Goal: Task Accomplishment & Management: Complete application form

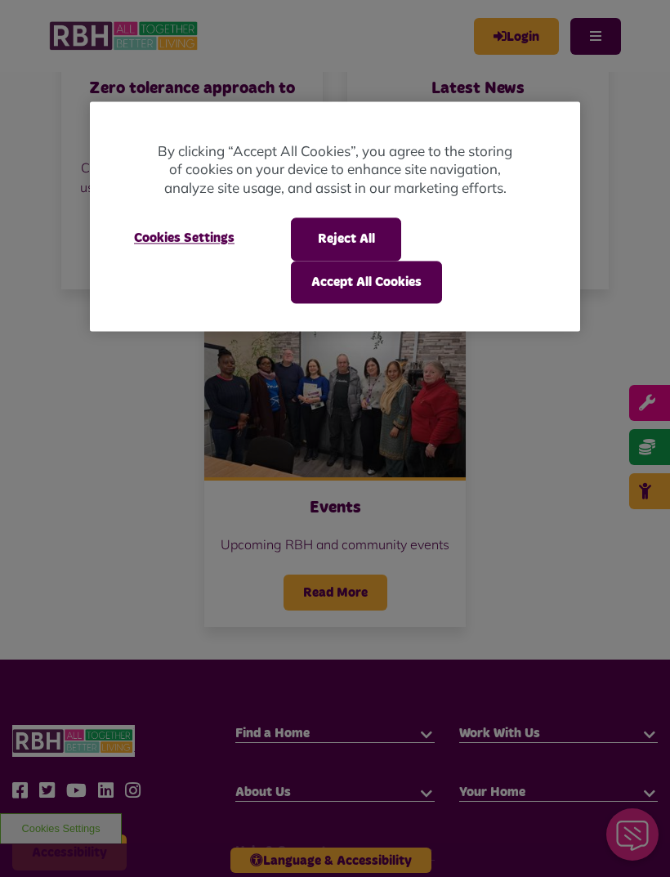
click at [362, 241] on button "Reject All" at bounding box center [346, 239] width 110 height 42
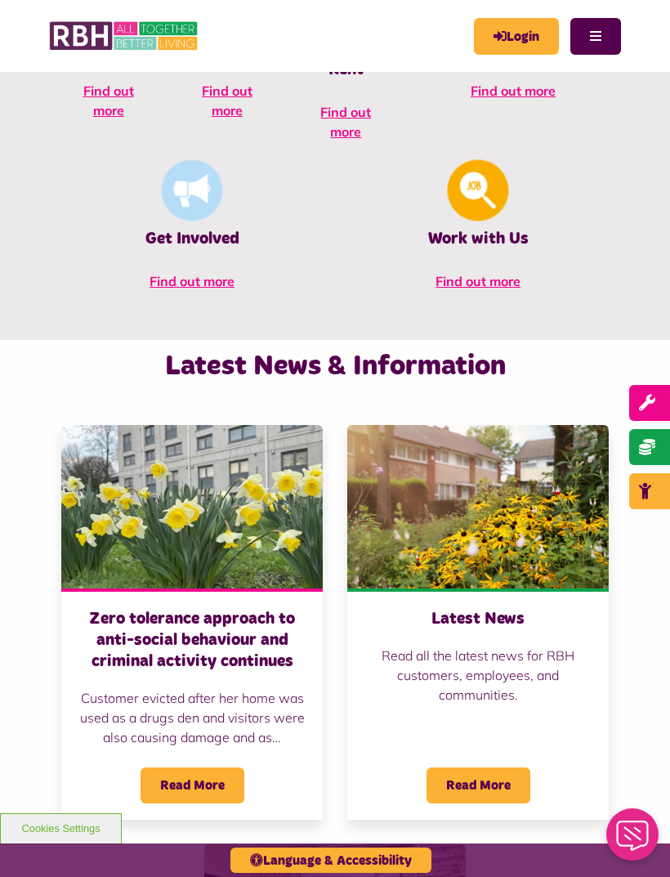
scroll to position [867, 0]
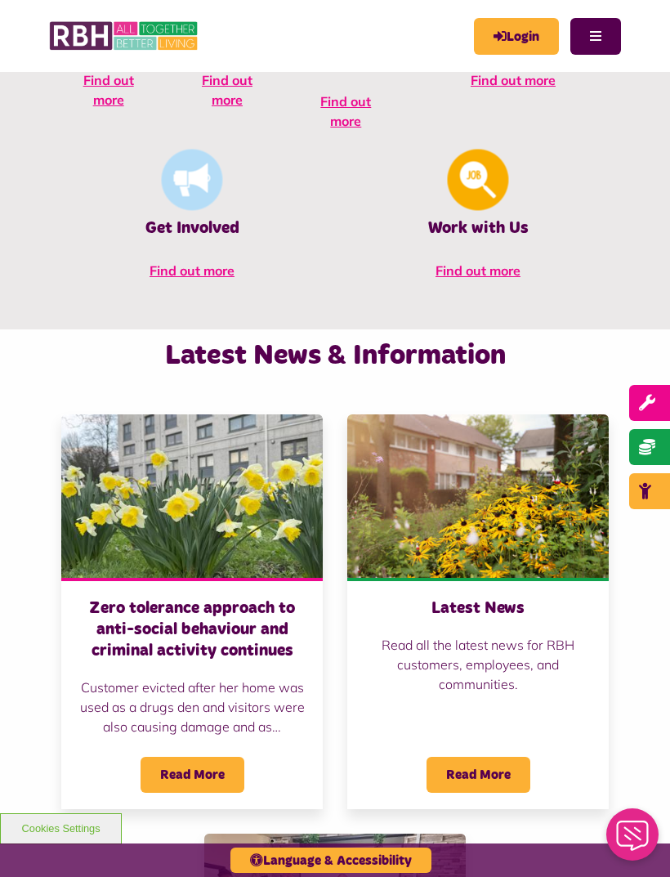
click at [436, 273] on span "Find out more" at bounding box center [478, 270] width 85 height 16
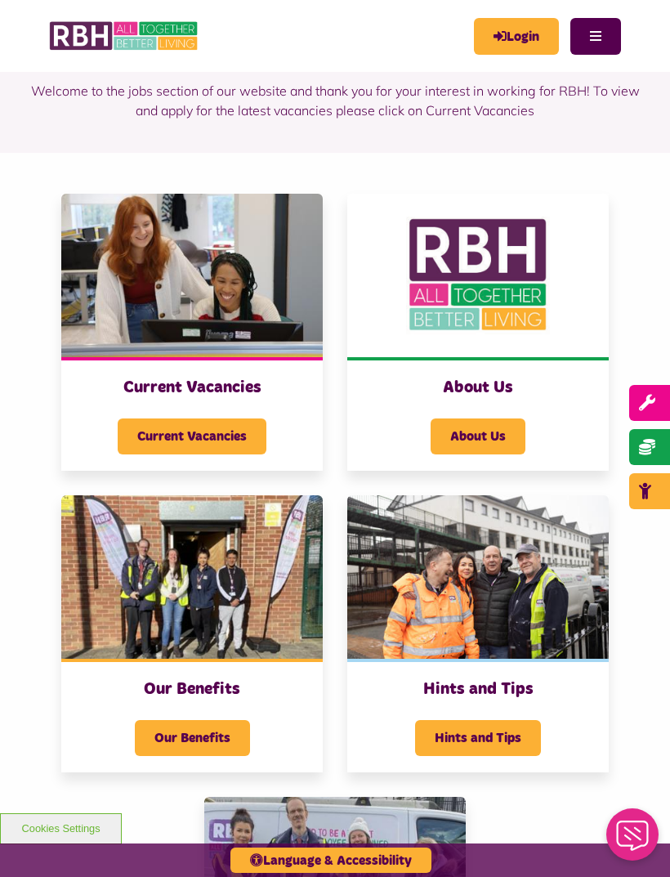
scroll to position [135, 0]
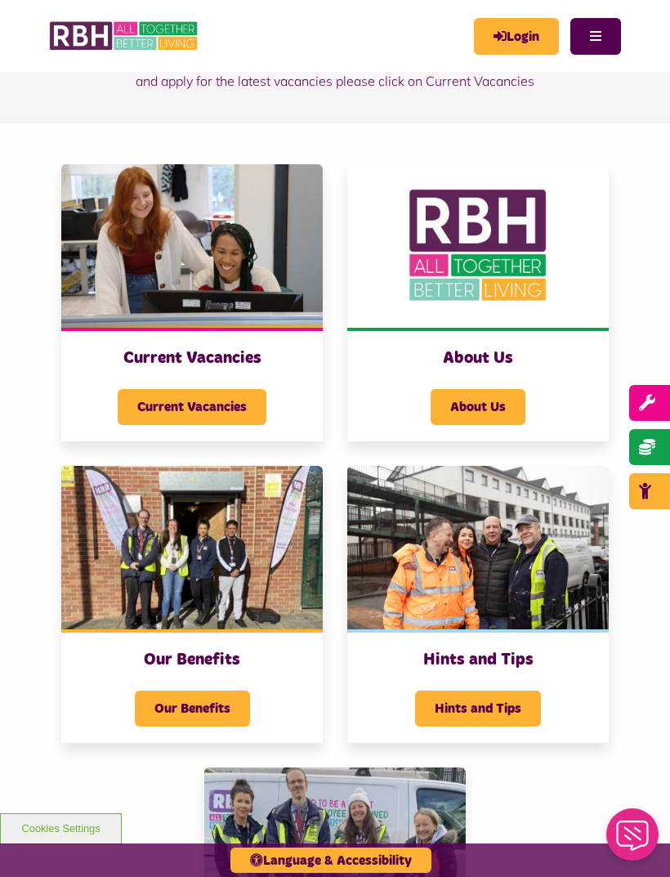
click at [225, 412] on span "Current Vacancies" at bounding box center [192, 407] width 149 height 36
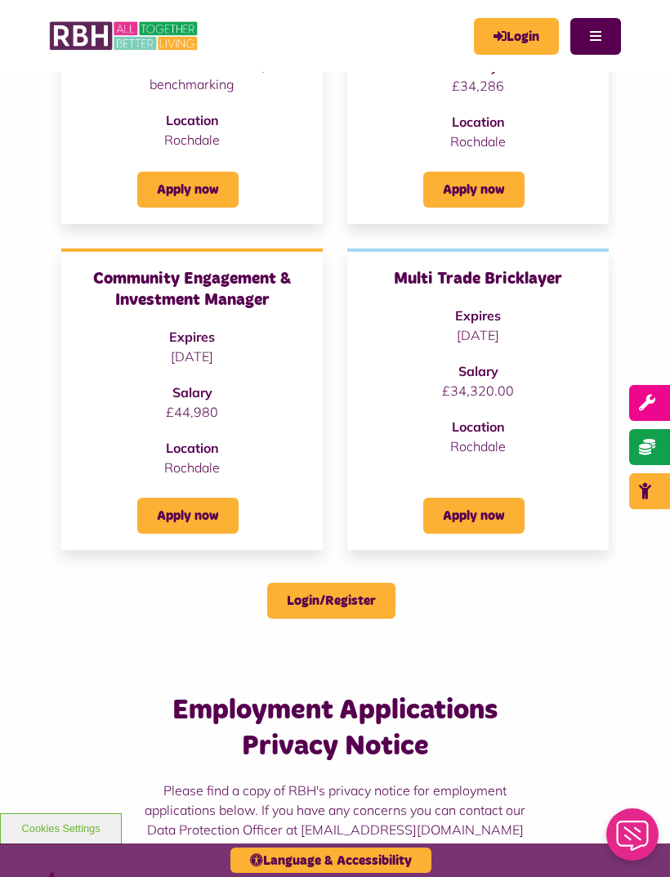
scroll to position [320, 0]
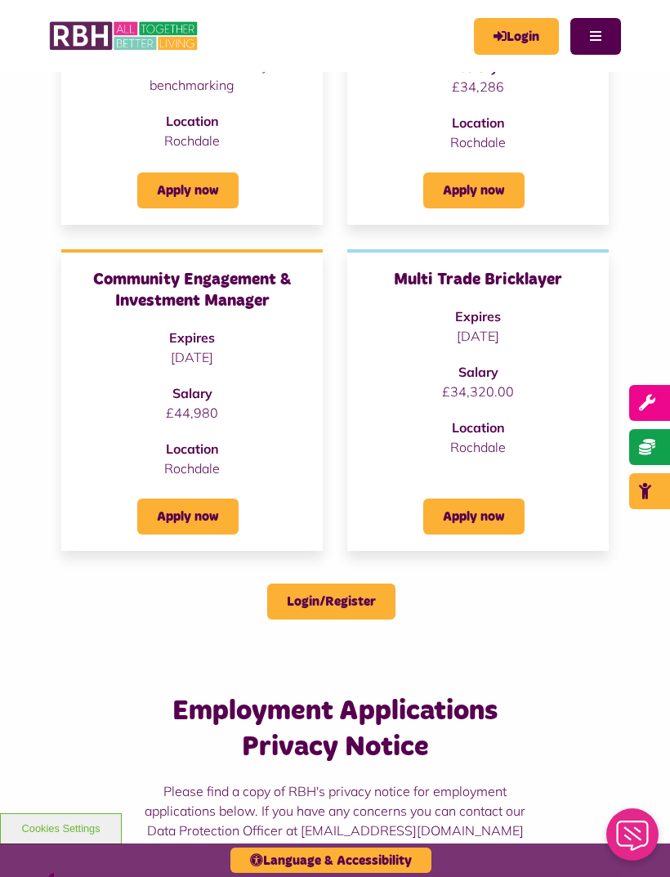
click at [249, 299] on h3 "Community Engagement & Investment Manager" at bounding box center [192, 290] width 229 height 42
click at [204, 521] on link "Apply now" at bounding box center [187, 516] width 101 height 36
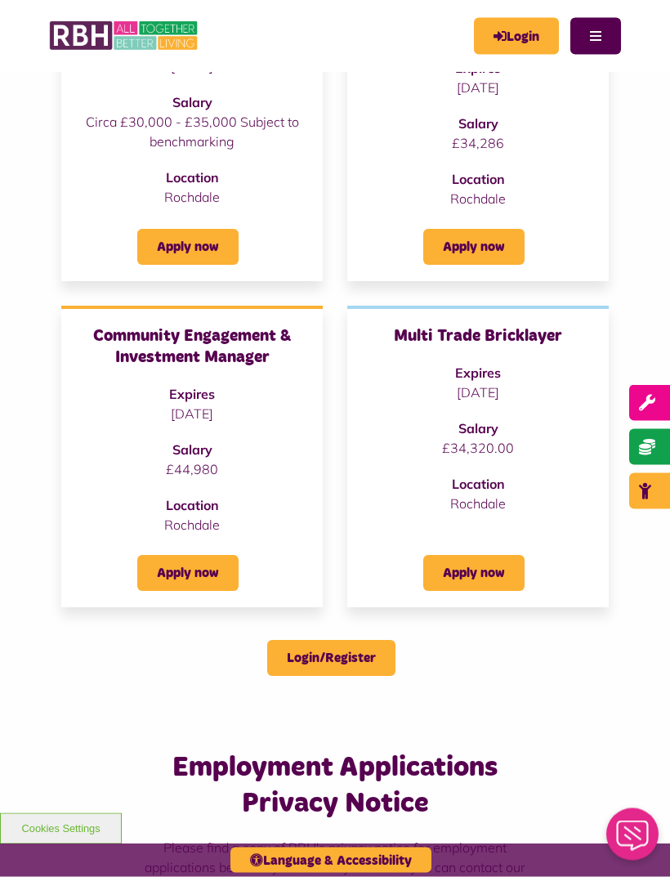
scroll to position [258, 0]
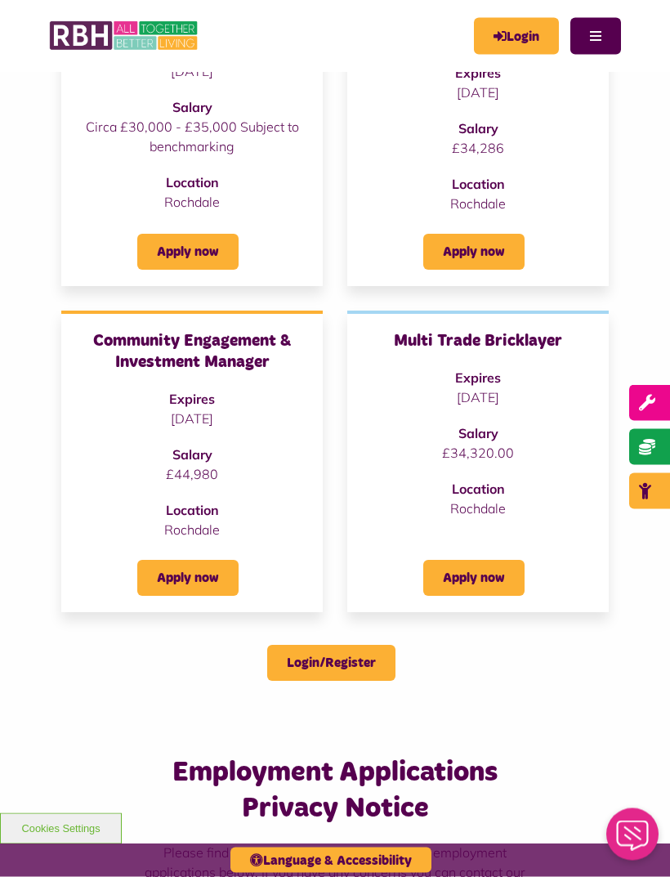
click at [212, 258] on link "Apply now" at bounding box center [187, 253] width 101 height 36
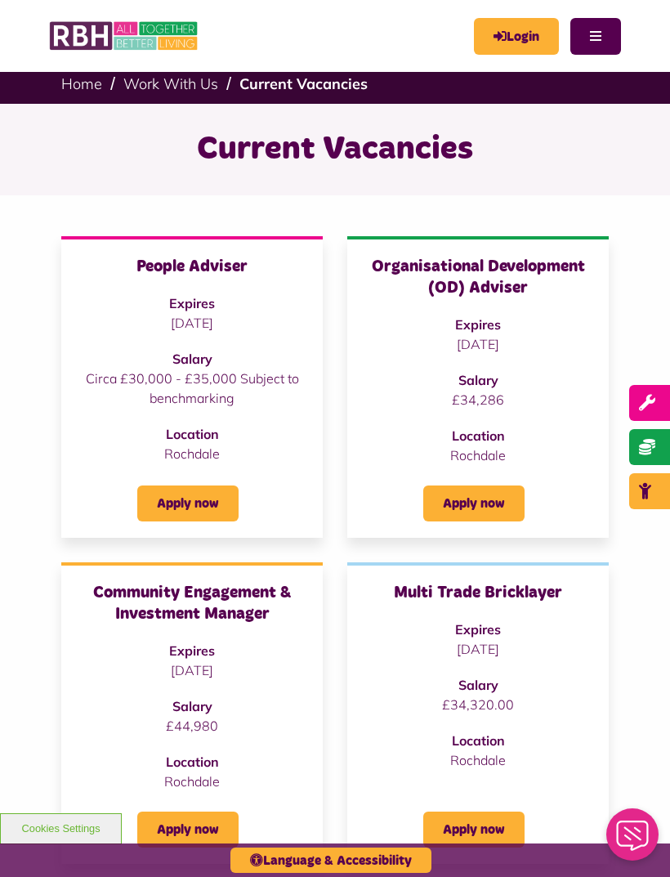
scroll to position [0, 0]
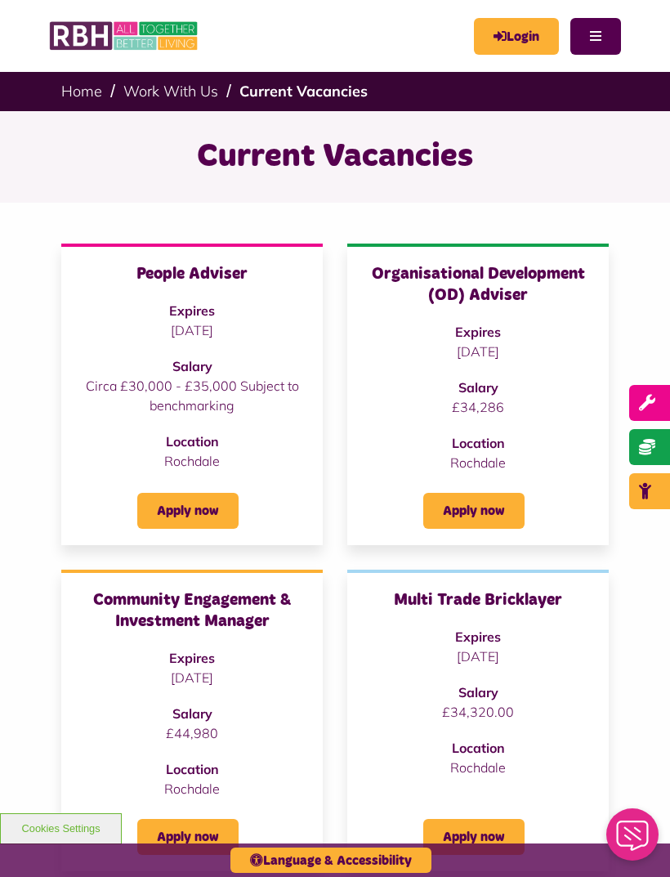
click at [496, 522] on link "Apply now" at bounding box center [473, 511] width 101 height 36
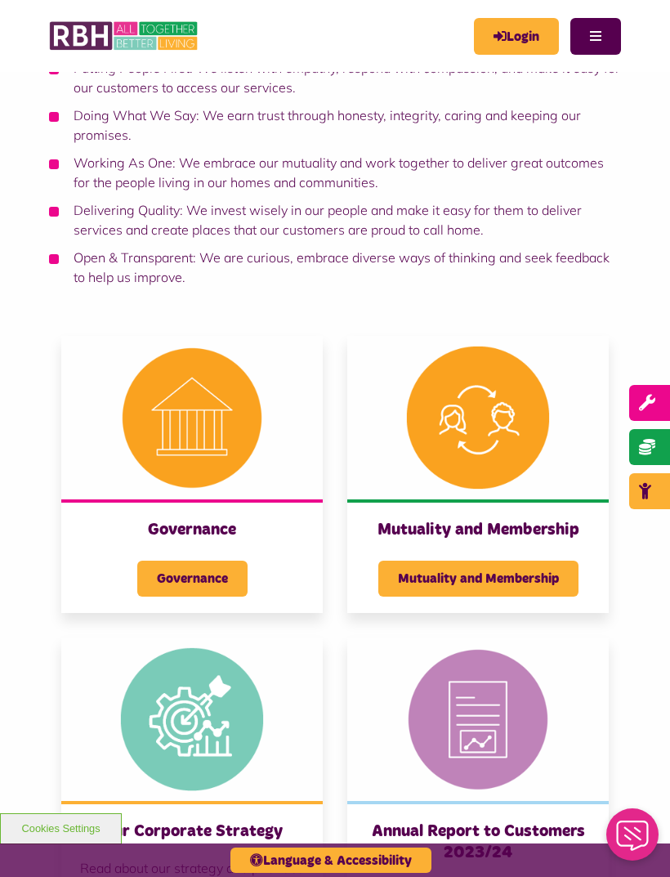
scroll to position [366, 0]
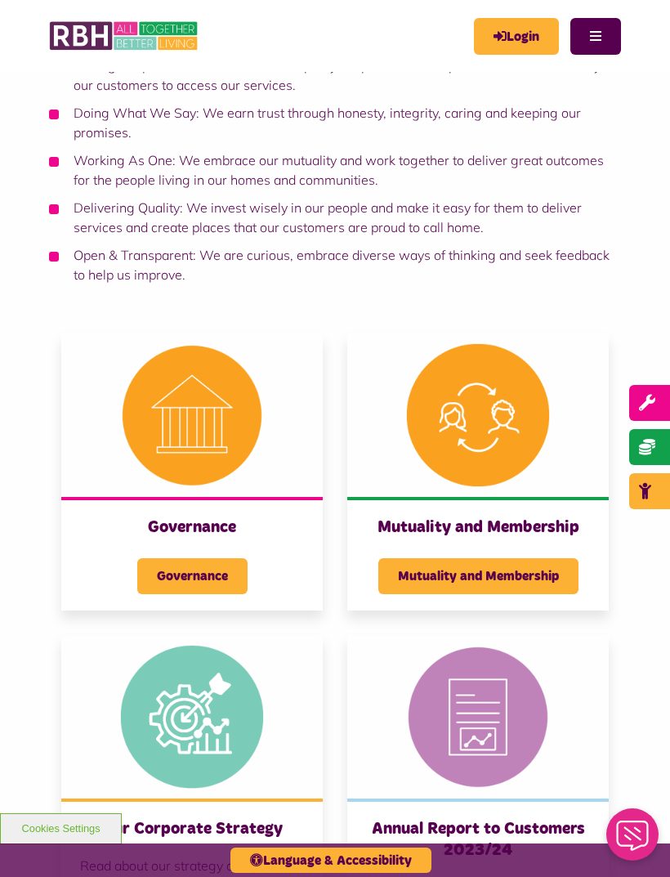
click at [203, 582] on span "Governance" at bounding box center [192, 576] width 110 height 36
